Goal: Find specific page/section

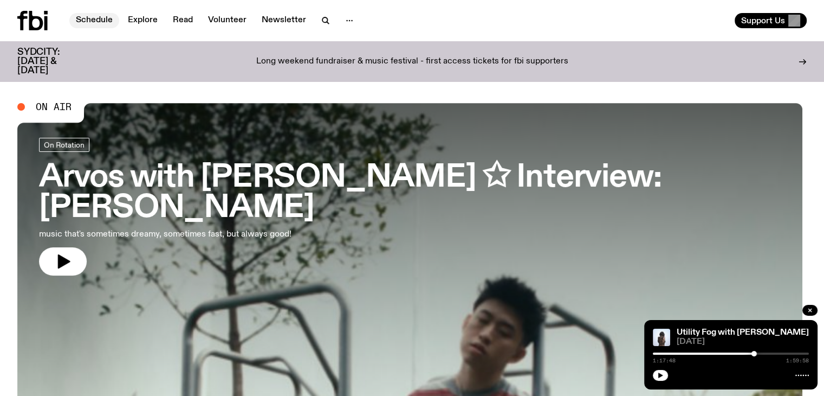
click at [98, 18] on link "Schedule" at bounding box center [94, 20] width 50 height 15
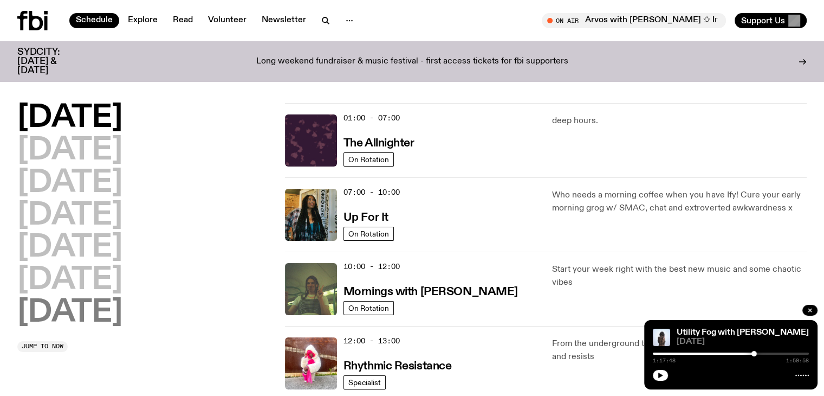
click at [108, 310] on h2 "[DATE]" at bounding box center [69, 312] width 105 height 30
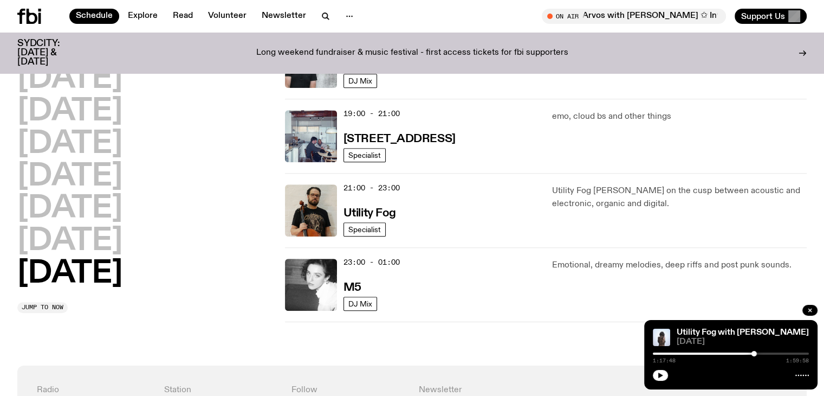
scroll to position [739, 0]
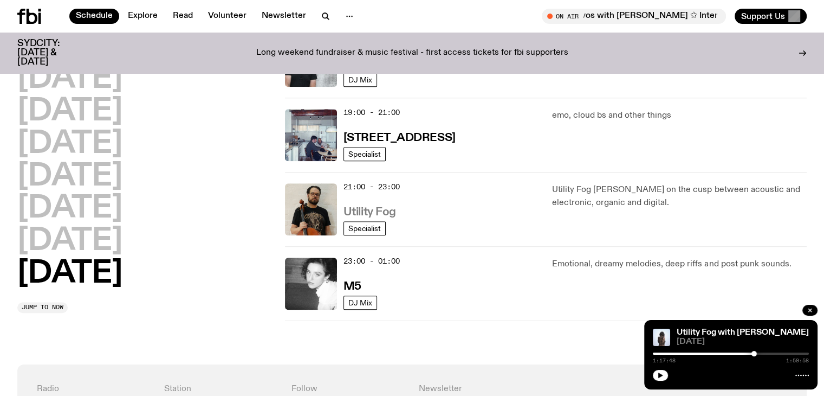
click at [385, 211] on h3 "Utility Fog" at bounding box center [370, 211] width 53 height 11
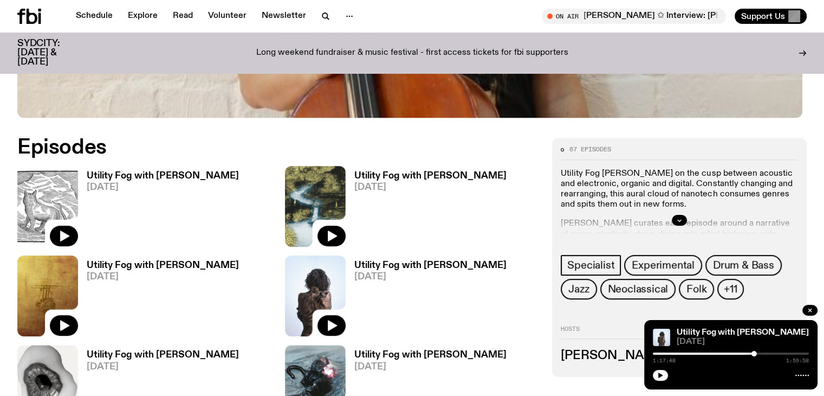
scroll to position [494, 0]
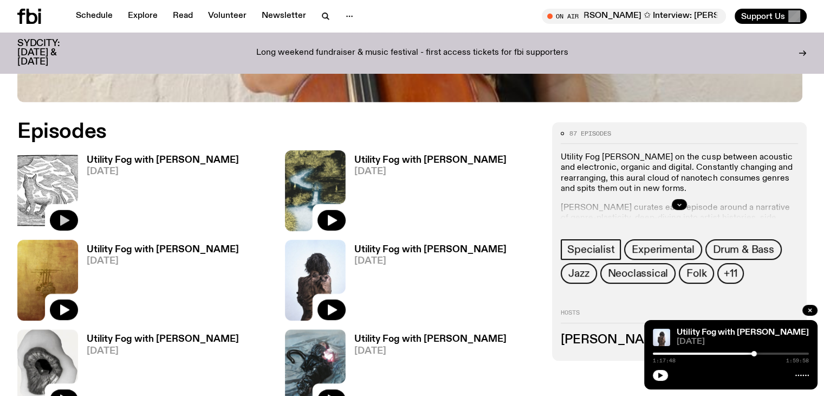
click at [68, 214] on icon "button" at bounding box center [63, 219] width 13 height 13
